Goal: Feedback & Contribution: Leave review/rating

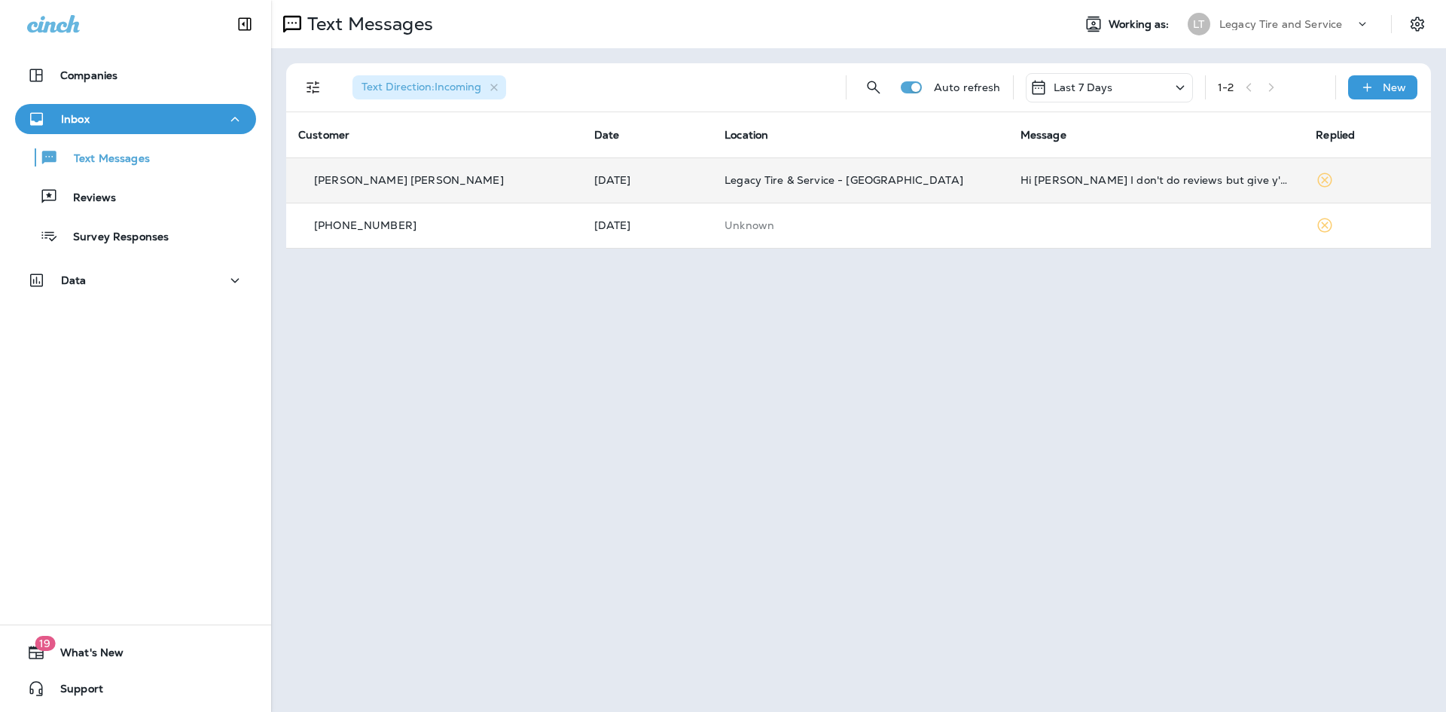
click at [1009, 187] on td "Hi [PERSON_NAME] I don't do reviews but give y'all glowing reports via word of …" at bounding box center [1157, 179] width 296 height 45
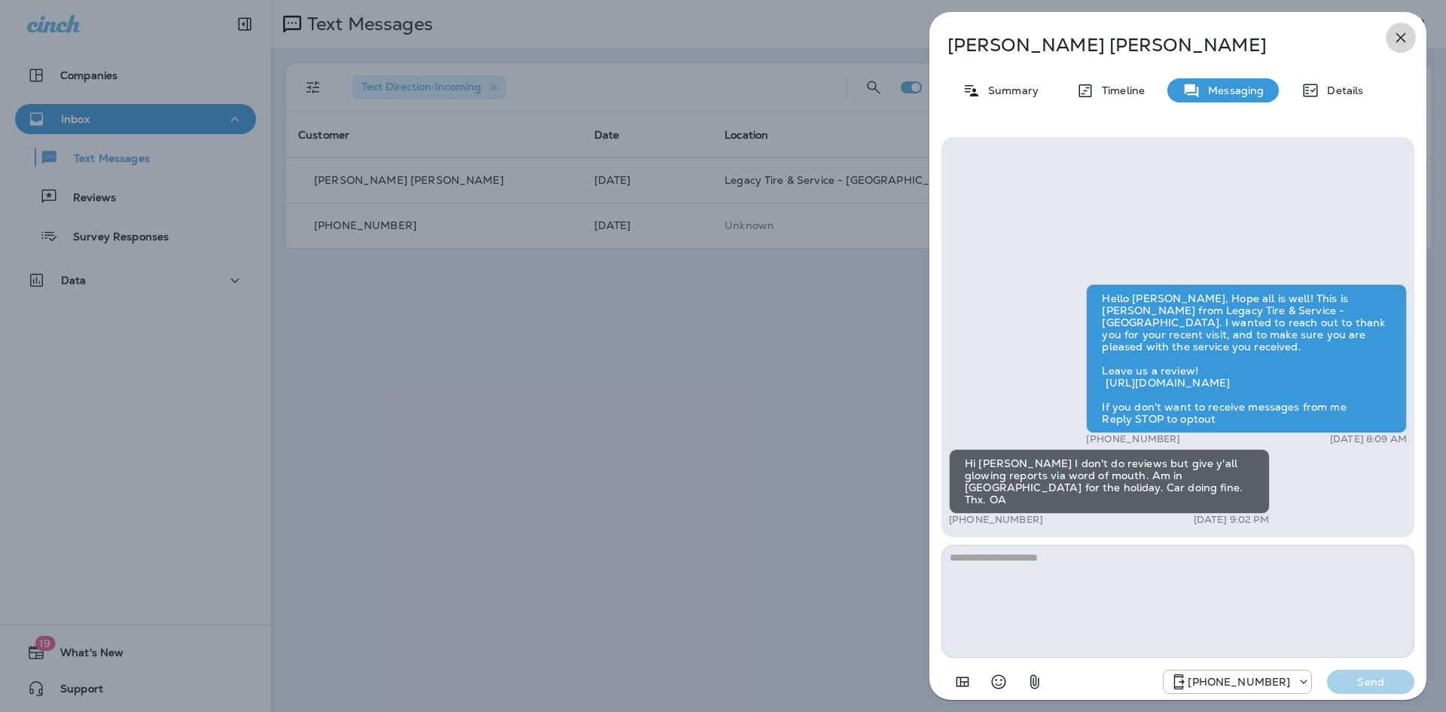
click at [1403, 42] on icon "button" at bounding box center [1401, 38] width 18 height 18
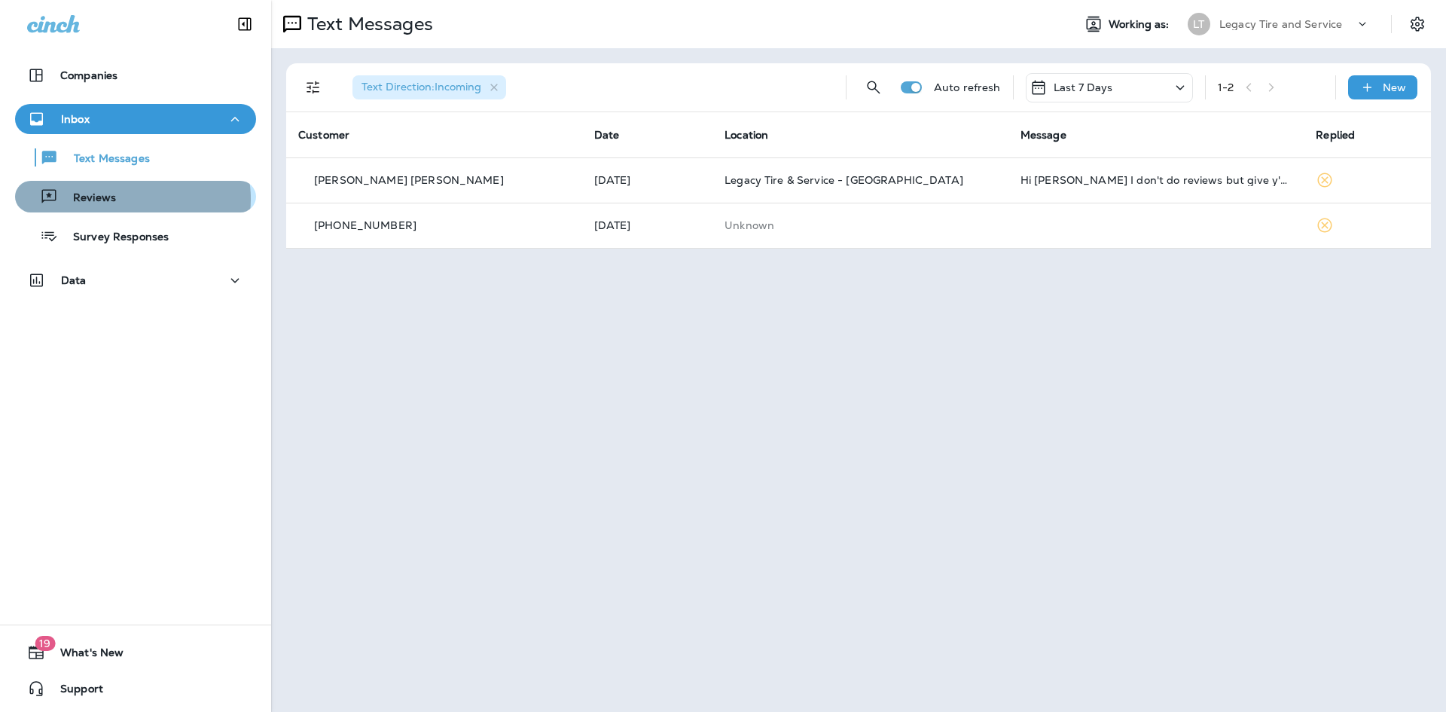
click at [130, 199] on div "Reviews" at bounding box center [135, 196] width 229 height 23
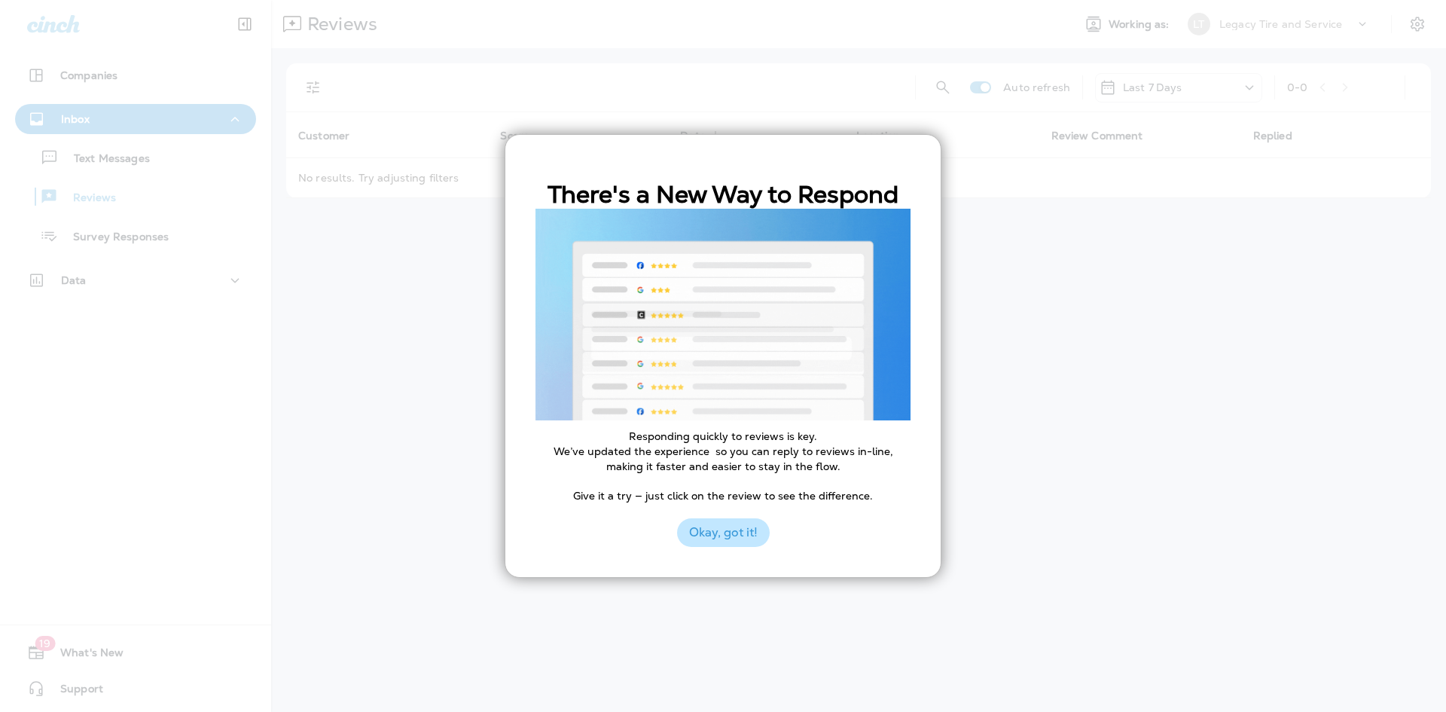
click at [716, 536] on button "Okay, got it!" at bounding box center [723, 532] width 93 height 29
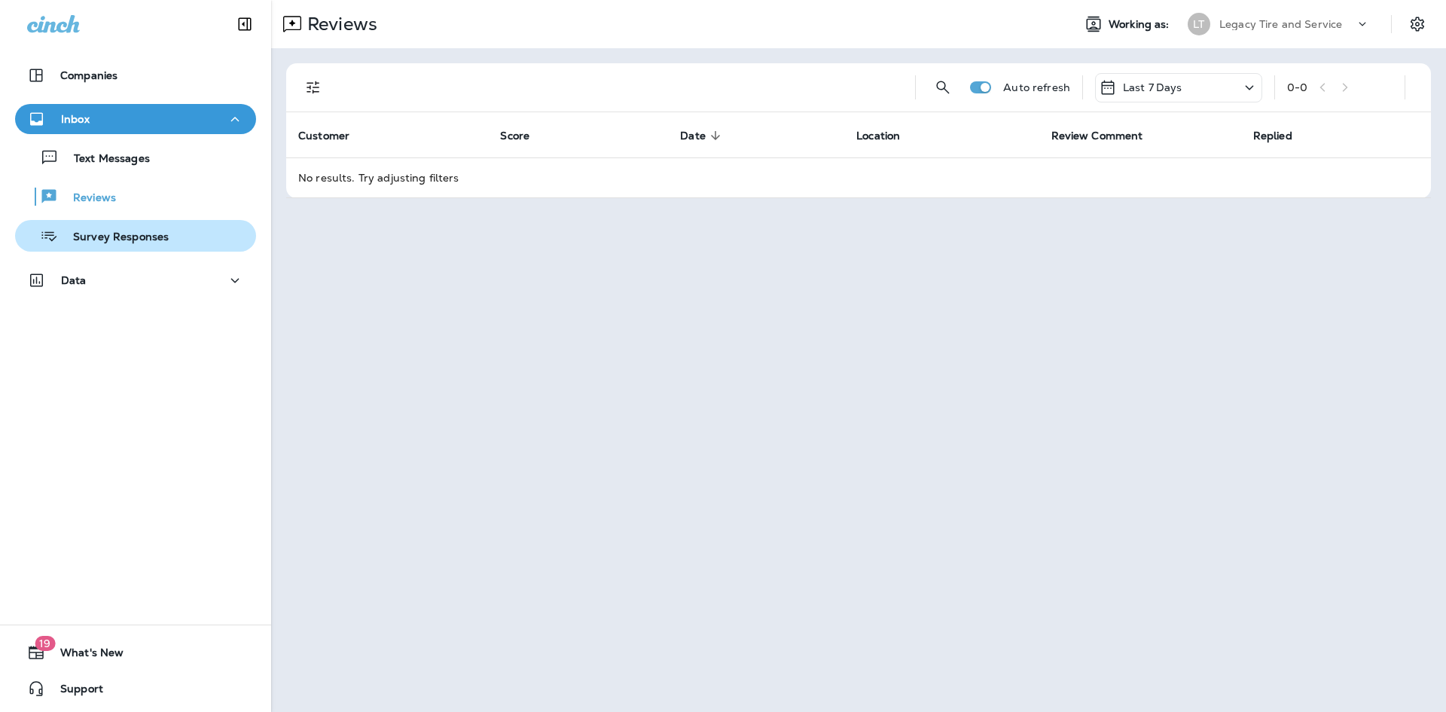
click at [117, 243] on p "Survey Responses" at bounding box center [113, 238] width 111 height 14
